Goal: Information Seeking & Learning: Learn about a topic

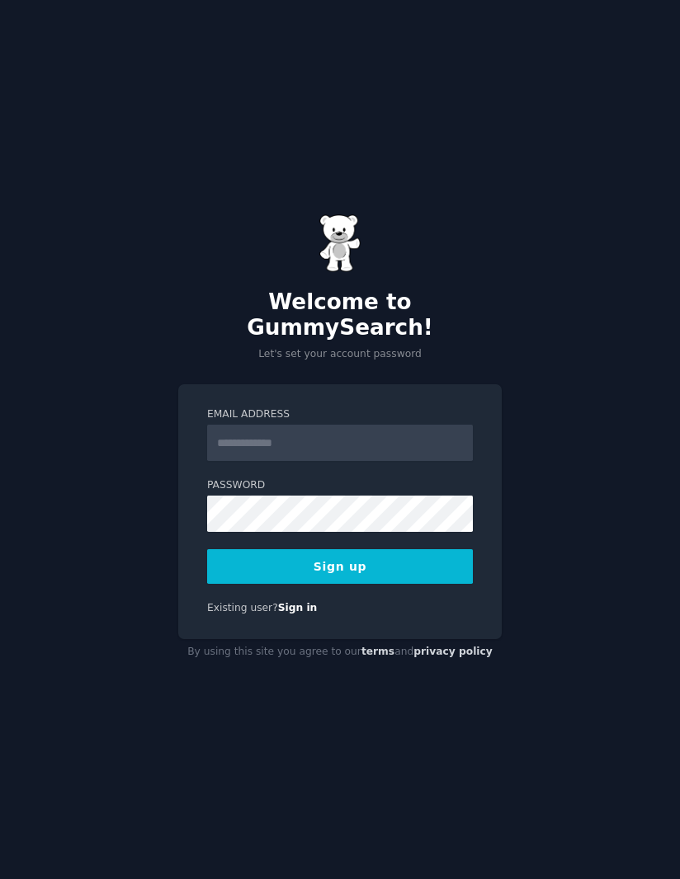
click at [409, 451] on input "Email Address" at bounding box center [340, 443] width 266 height 36
type input "**********"
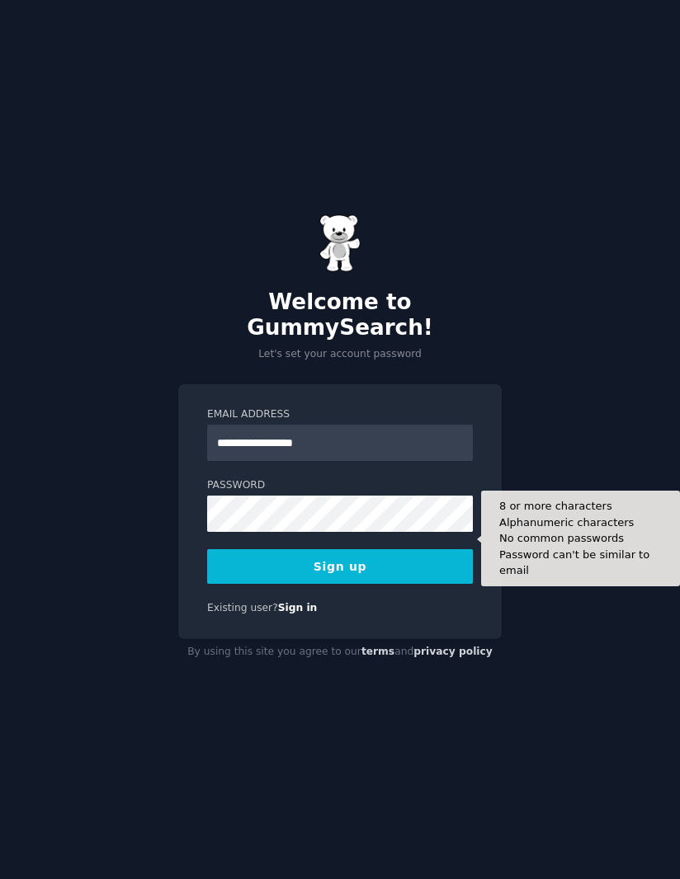
click at [378, 580] on button "Sign up" at bounding box center [340, 566] width 266 height 35
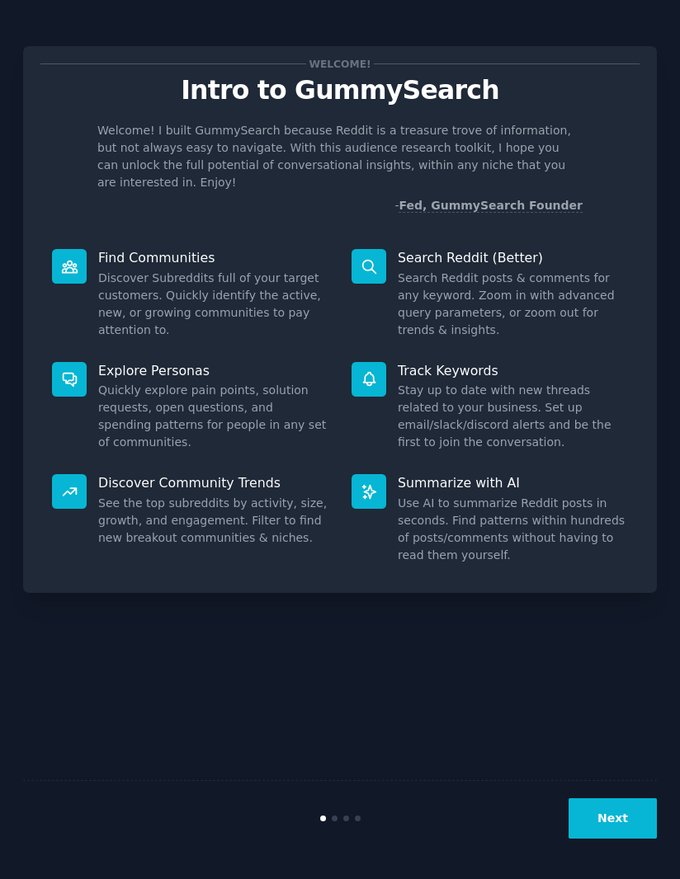
click at [607, 839] on button "Next" at bounding box center [612, 819] width 88 height 40
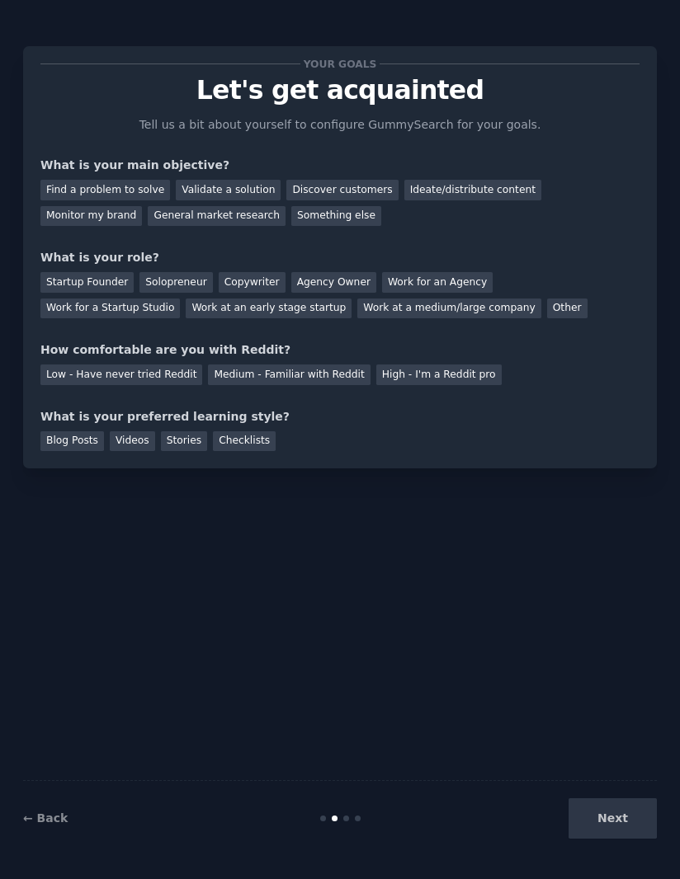
click at [611, 839] on div "Next" at bounding box center [551, 819] width 211 height 40
click at [596, 851] on div "← Back Next" at bounding box center [340, 818] width 634 height 76
click at [610, 813] on div "Next" at bounding box center [551, 819] width 211 height 40
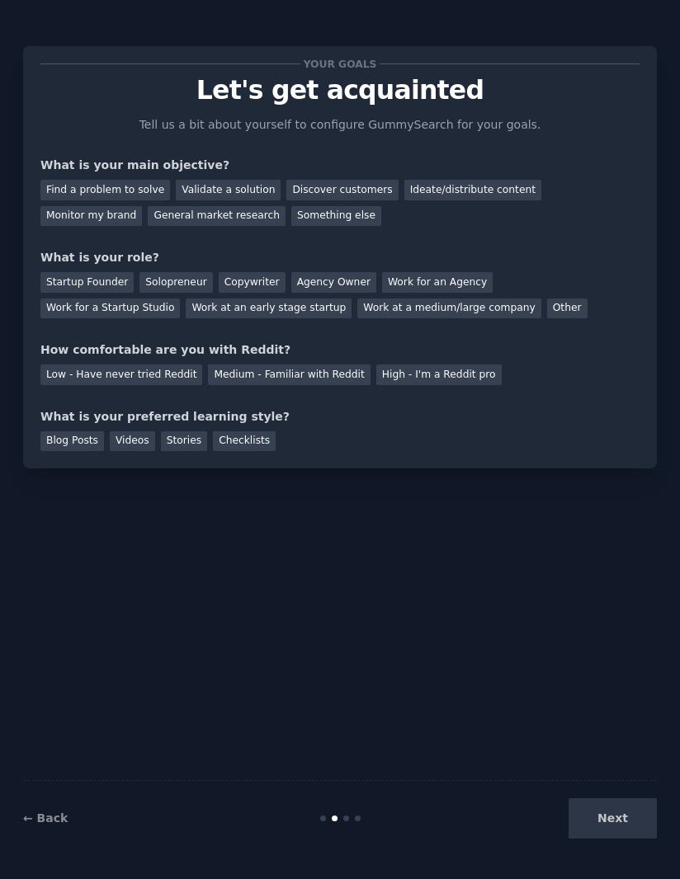
click at [88, 187] on div "Find a problem to solve" at bounding box center [105, 190] width 130 height 21
click at [168, 283] on div "Solopreneur" at bounding box center [175, 282] width 73 height 21
click at [306, 372] on div "Medium - Familiar with Reddit" at bounding box center [289, 375] width 162 height 21
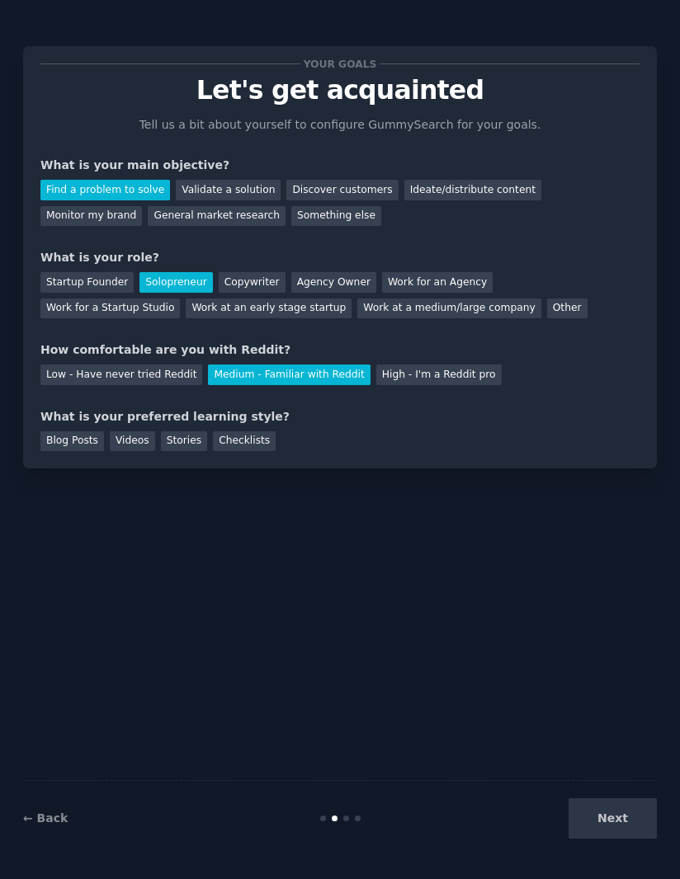
click at [66, 437] on div "Blog Posts" at bounding box center [72, 441] width 64 height 21
click at [621, 823] on button "Next" at bounding box center [612, 819] width 88 height 40
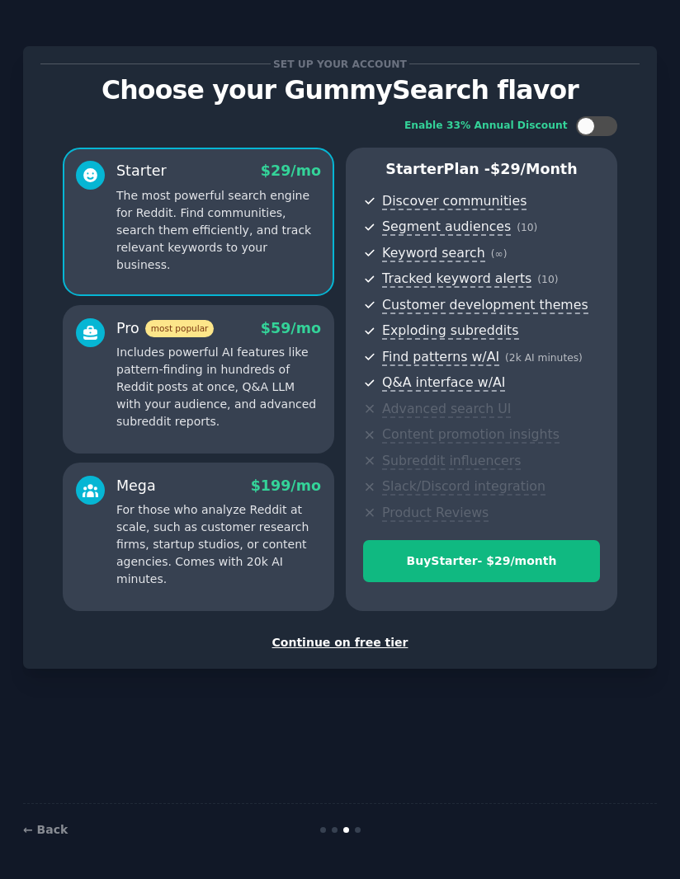
click at [367, 634] on div "Continue on free tier" at bounding box center [339, 642] width 599 height 17
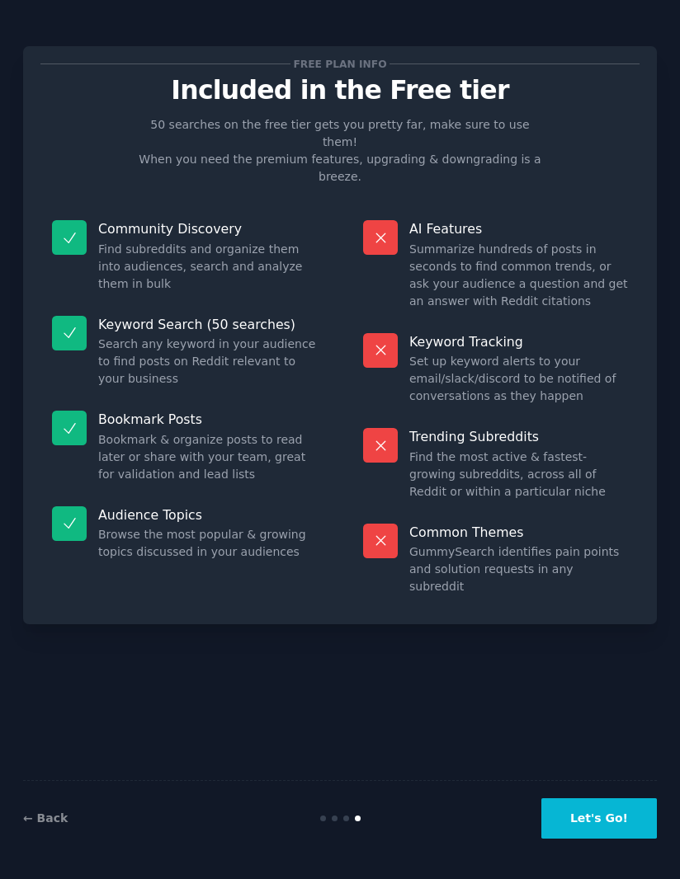
click at [609, 821] on button "Let's Go!" at bounding box center [599, 819] width 116 height 40
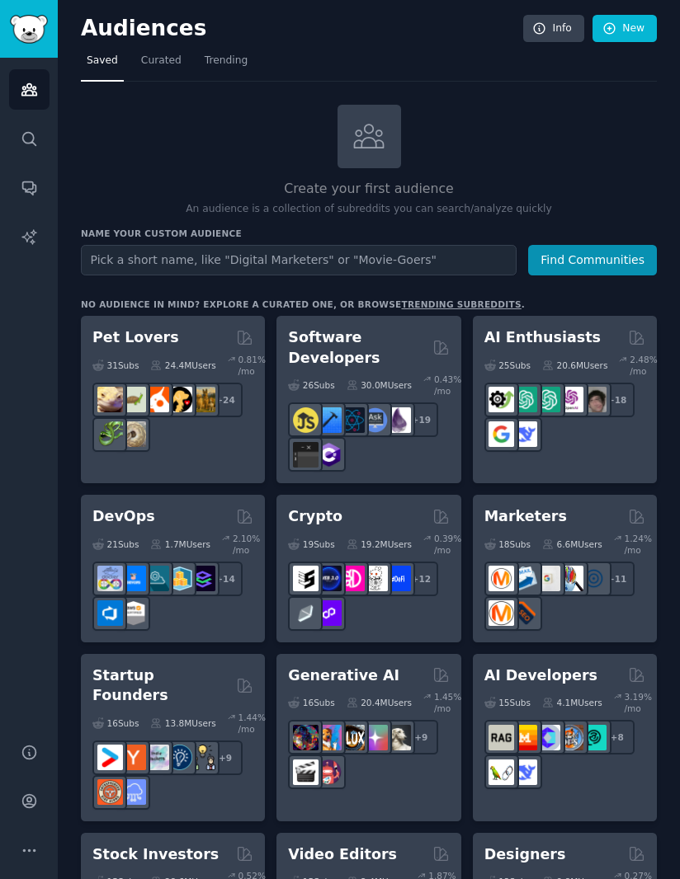
click at [410, 245] on input "text" at bounding box center [299, 260] width 436 height 31
type input "d"
click at [353, 328] on h2 "Software Developers" at bounding box center [357, 348] width 138 height 40
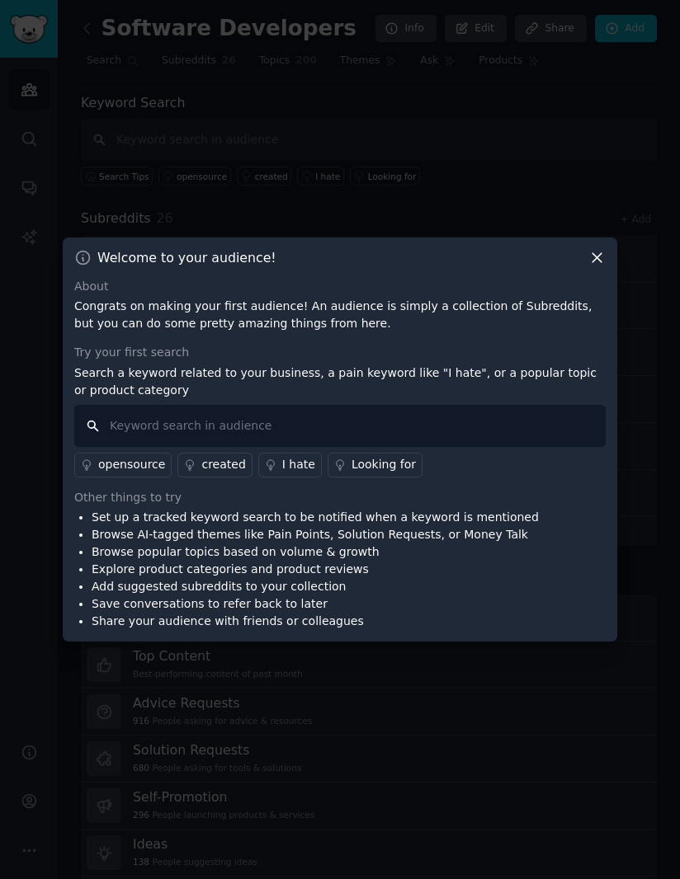
click at [508, 447] on input "text" at bounding box center [339, 426] width 531 height 42
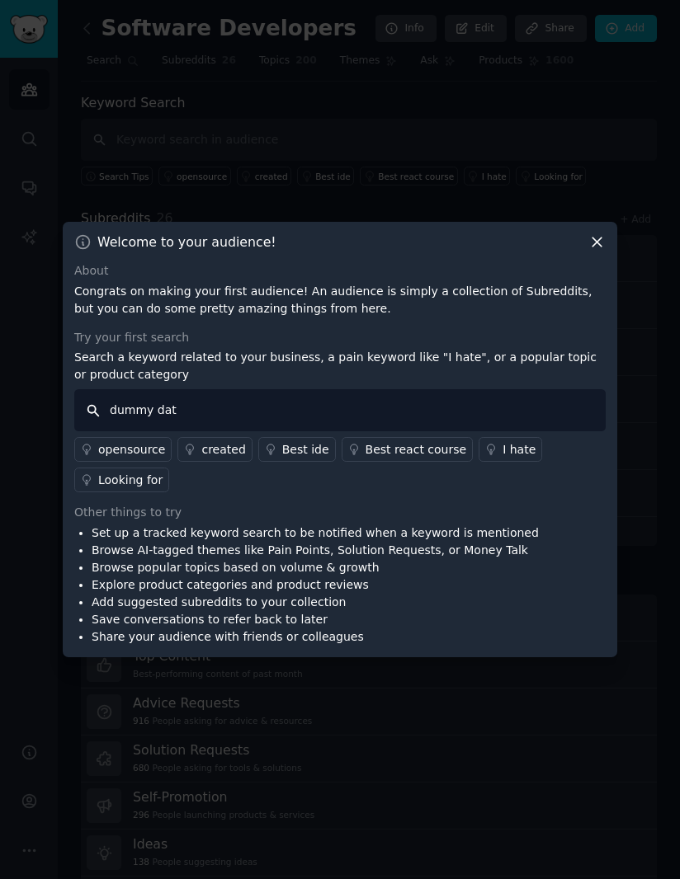
type input "dummy data"
click at [130, 472] on div "Looking for" at bounding box center [130, 480] width 64 height 17
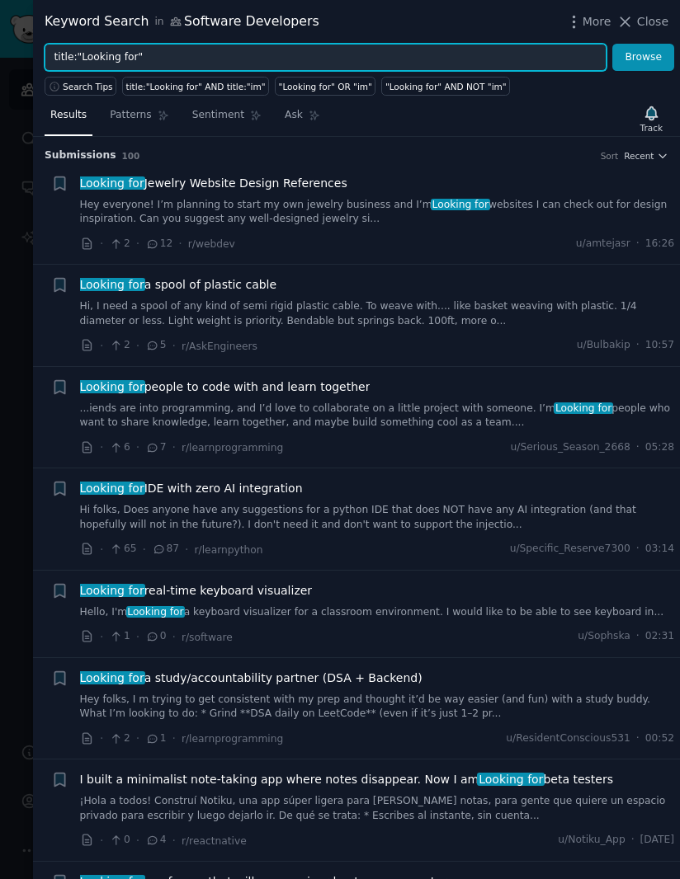
click at [186, 63] on input "title:"Looking for"" at bounding box center [326, 58] width 562 height 28
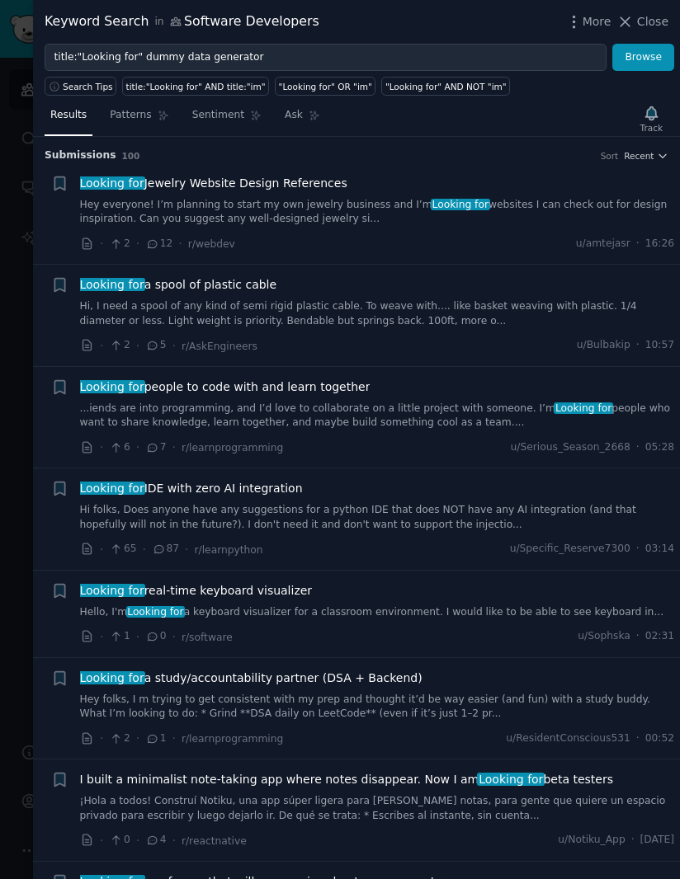
click at [646, 59] on button "Browse" at bounding box center [643, 58] width 62 height 28
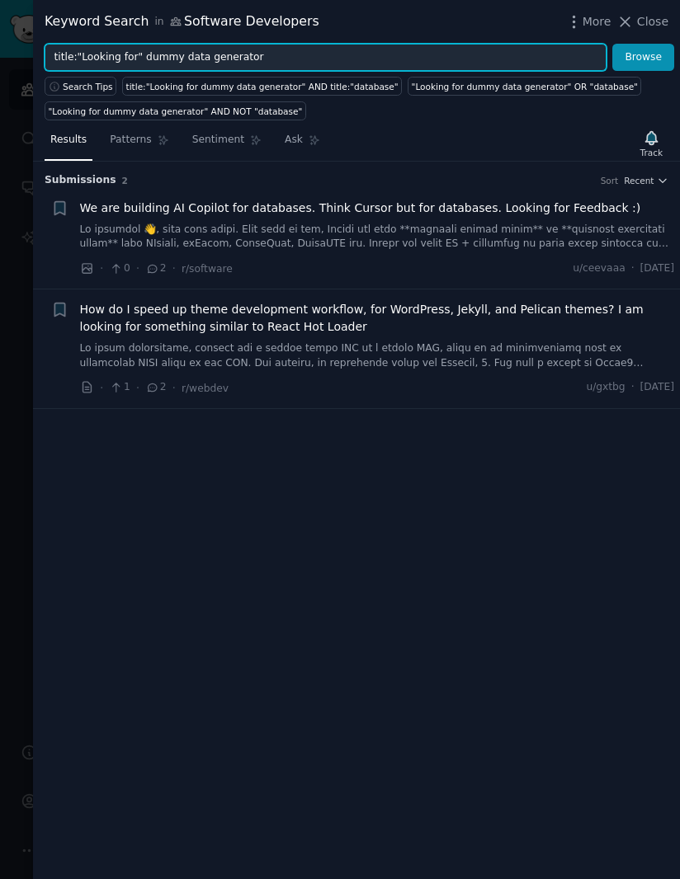
click at [294, 62] on input "title:"Looking for" dummy data generator" at bounding box center [326, 58] width 562 height 28
click at [644, 57] on button "Browse" at bounding box center [643, 58] width 62 height 28
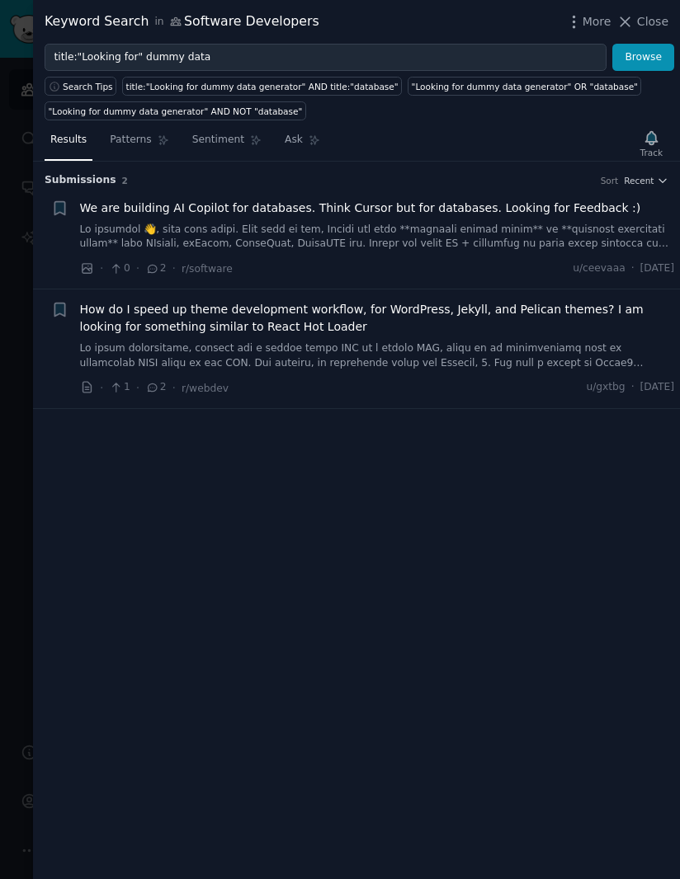
click at [660, 53] on button "Browse" at bounding box center [643, 58] width 62 height 28
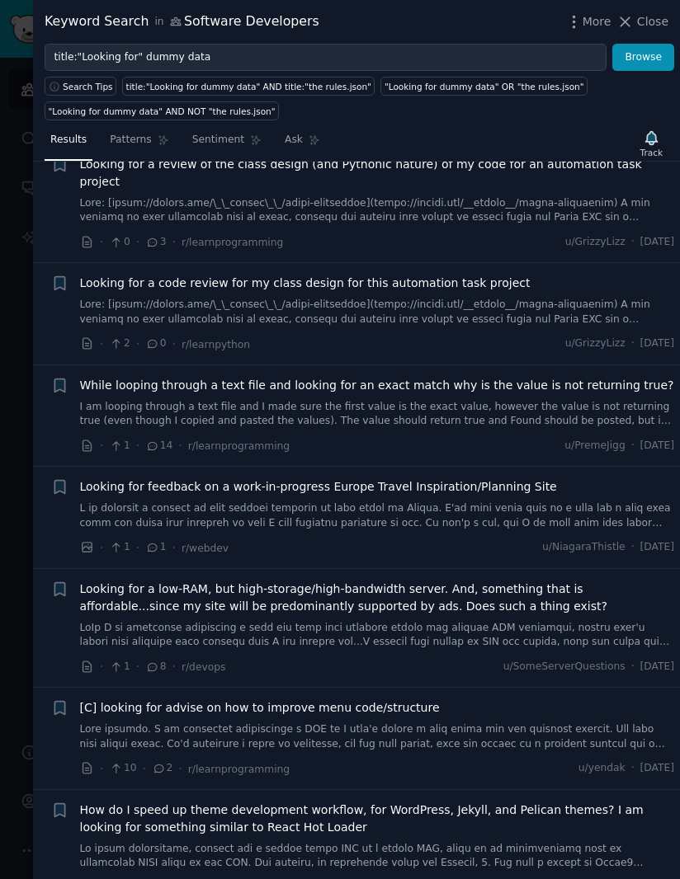
scroll to position [266, 0]
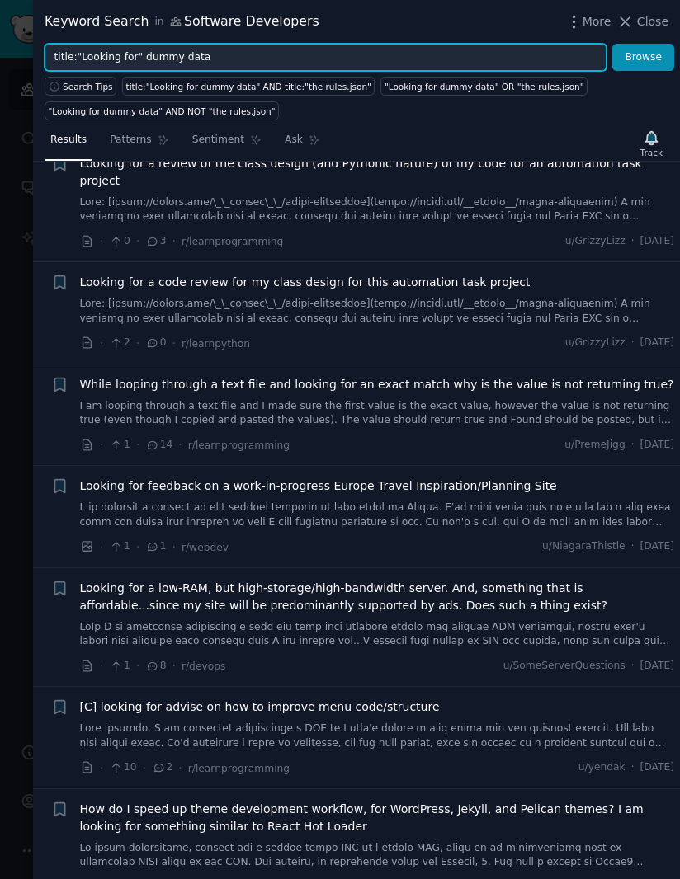
click at [255, 54] on input "title:"Looking for" dummy data" at bounding box center [326, 58] width 562 height 28
type input "title:"Lo"
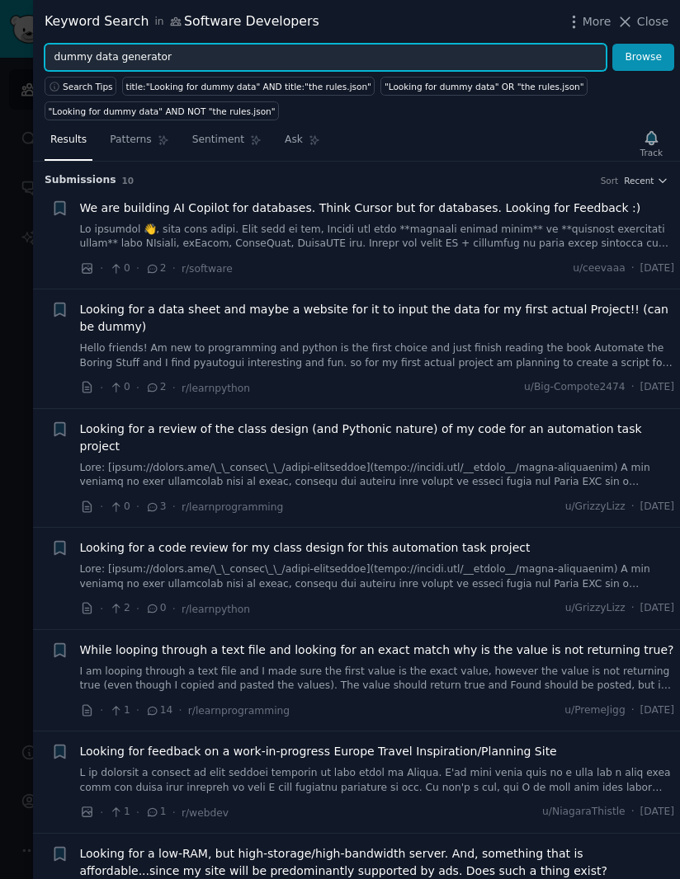
click at [644, 57] on button "Browse" at bounding box center [643, 58] width 62 height 28
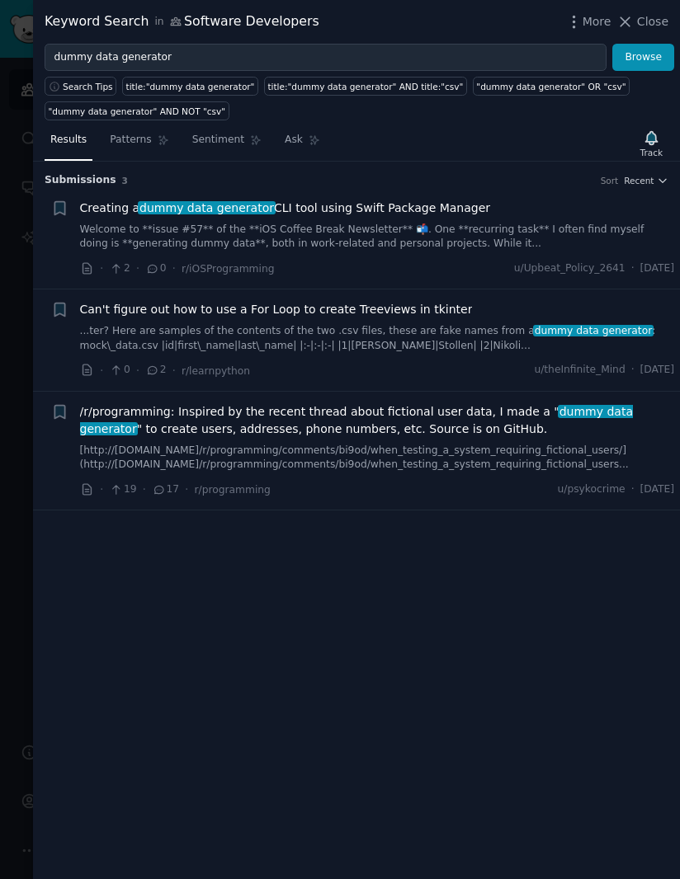
click at [383, 422] on span "/r/programming: Inspired by the recent thread about fictional user data, I made…" at bounding box center [377, 420] width 595 height 35
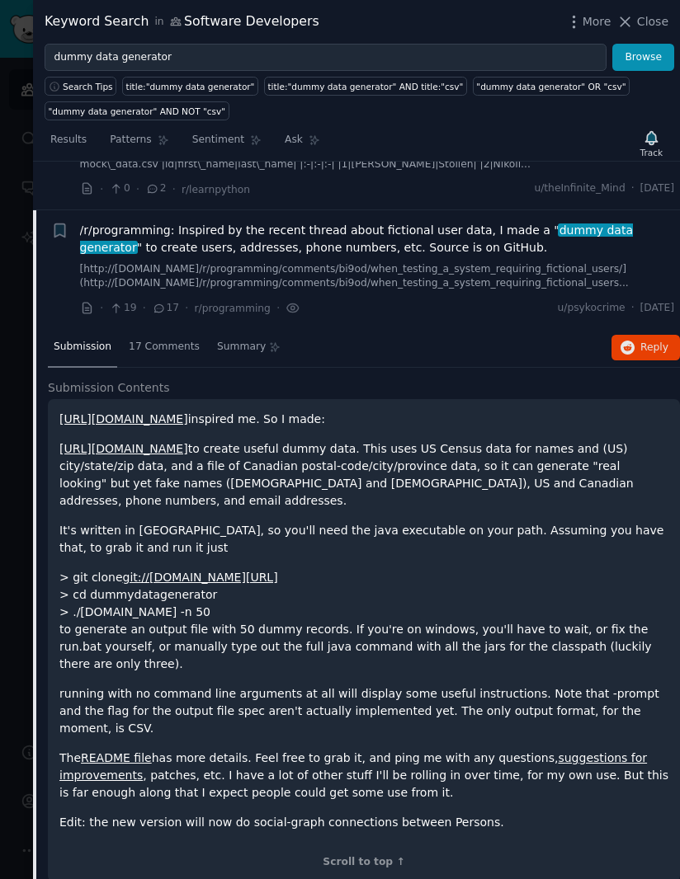
scroll to position [181, 0]
click at [176, 352] on div "17 Comments" at bounding box center [164, 349] width 83 height 40
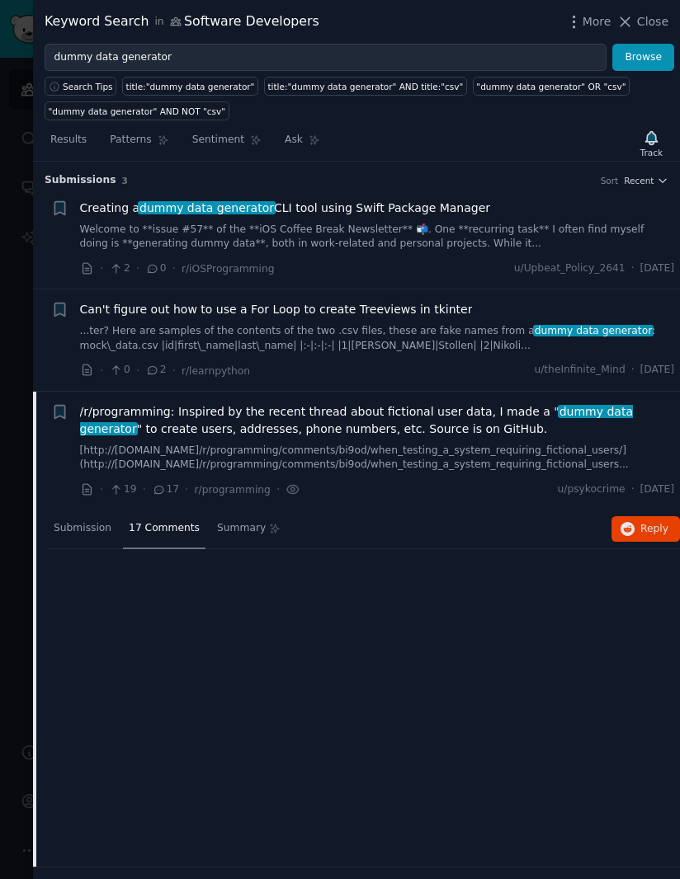
scroll to position [0, 0]
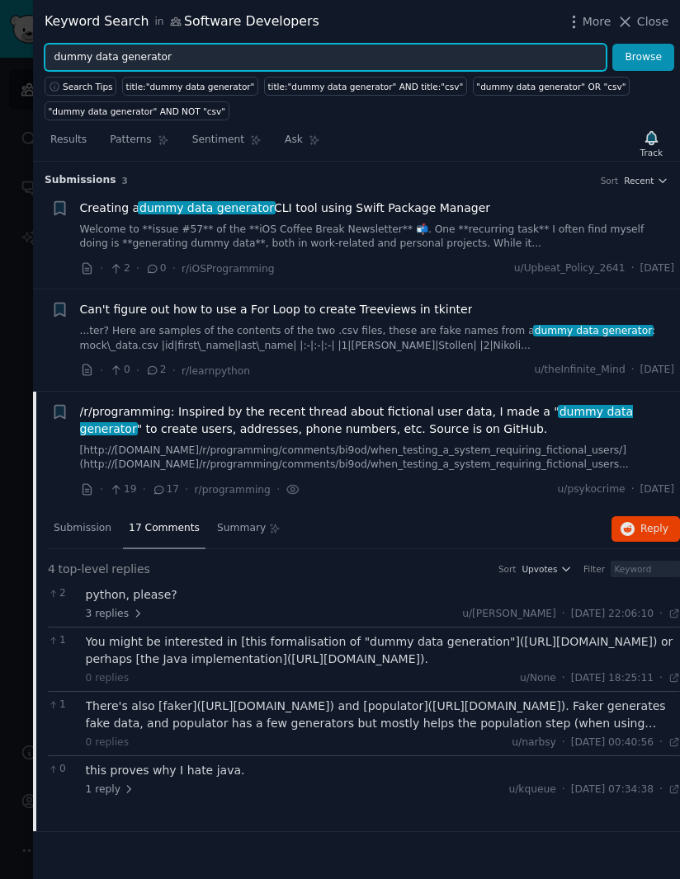
click at [212, 64] on input "dummy data generator" at bounding box center [326, 58] width 562 height 28
click at [103, 53] on input "dummy data generator" at bounding box center [326, 58] width 562 height 28
click at [111, 60] on input "dummy data generator" at bounding box center [326, 58] width 562 height 28
click at [107, 58] on input "dummy data generator" at bounding box center [326, 58] width 562 height 28
type input "dummy generator"
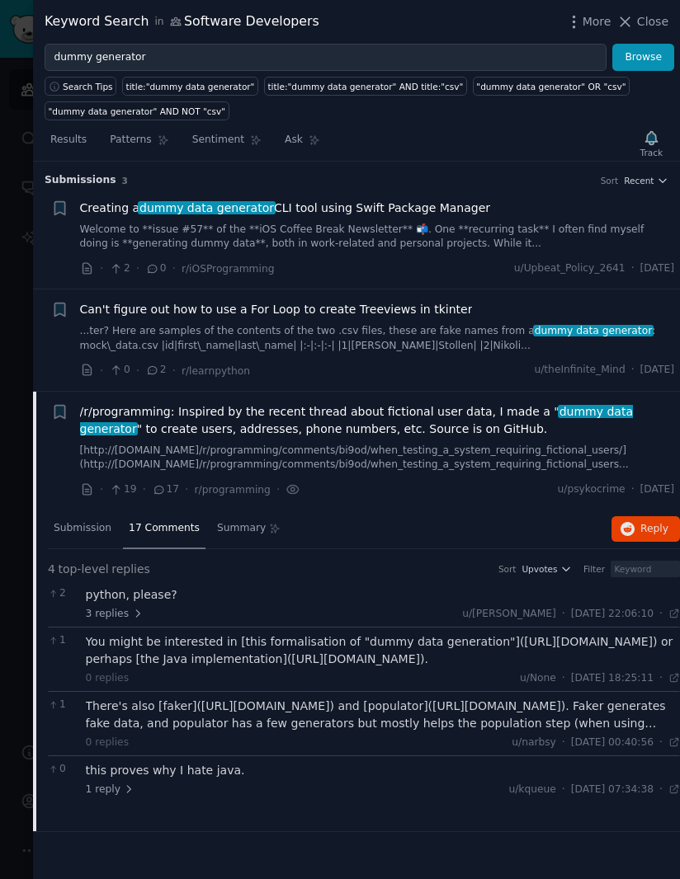
click at [631, 56] on button "Browse" at bounding box center [643, 58] width 62 height 28
